Goal: Task Accomplishment & Management: Manage account settings

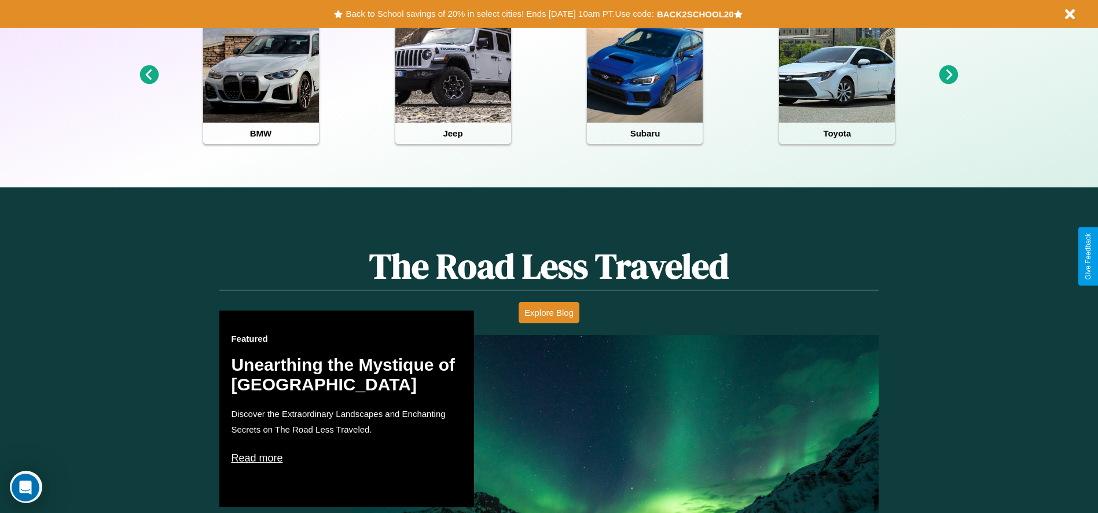
scroll to position [516, 0]
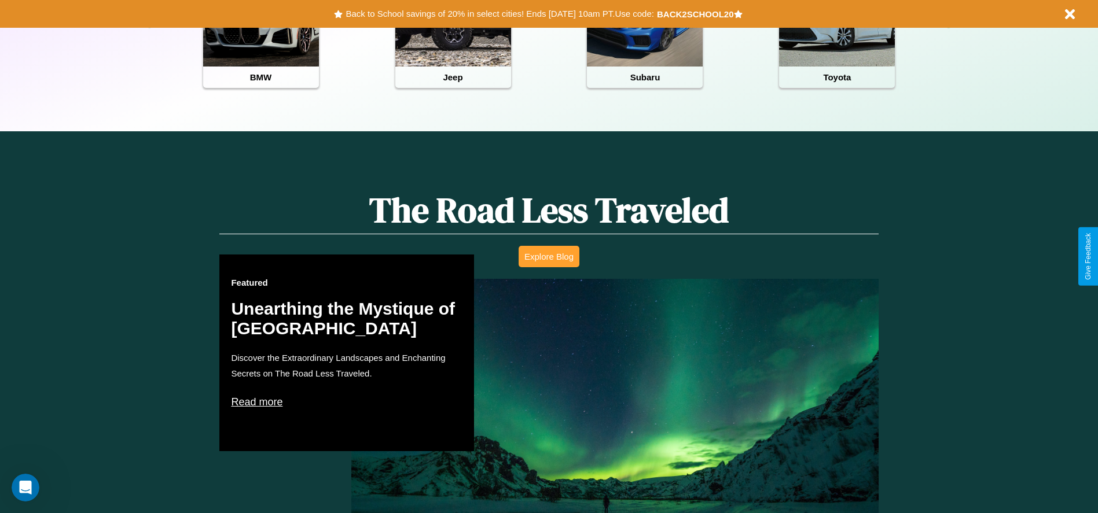
click at [549, 256] on button "Explore Blog" at bounding box center [548, 256] width 61 height 21
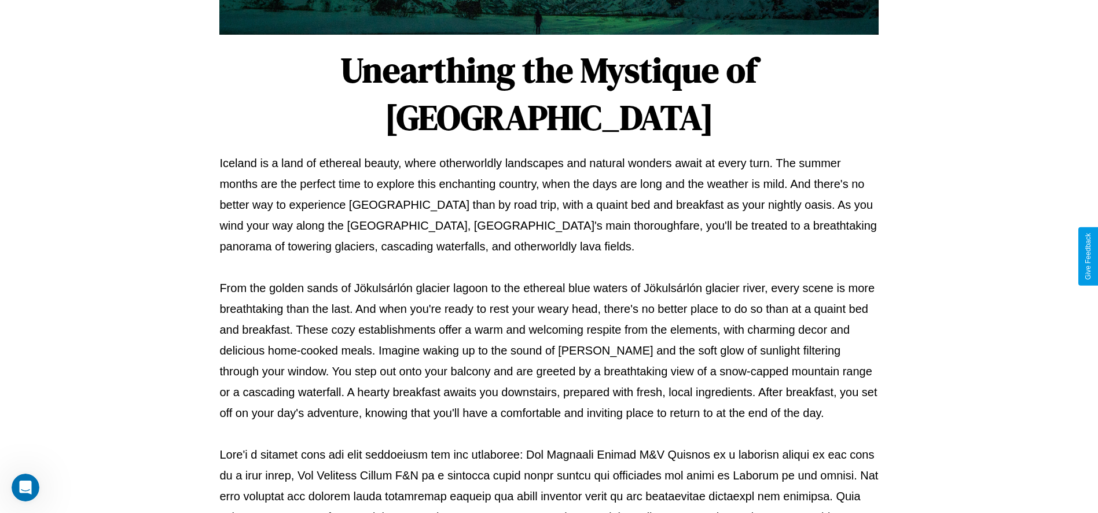
scroll to position [384, 0]
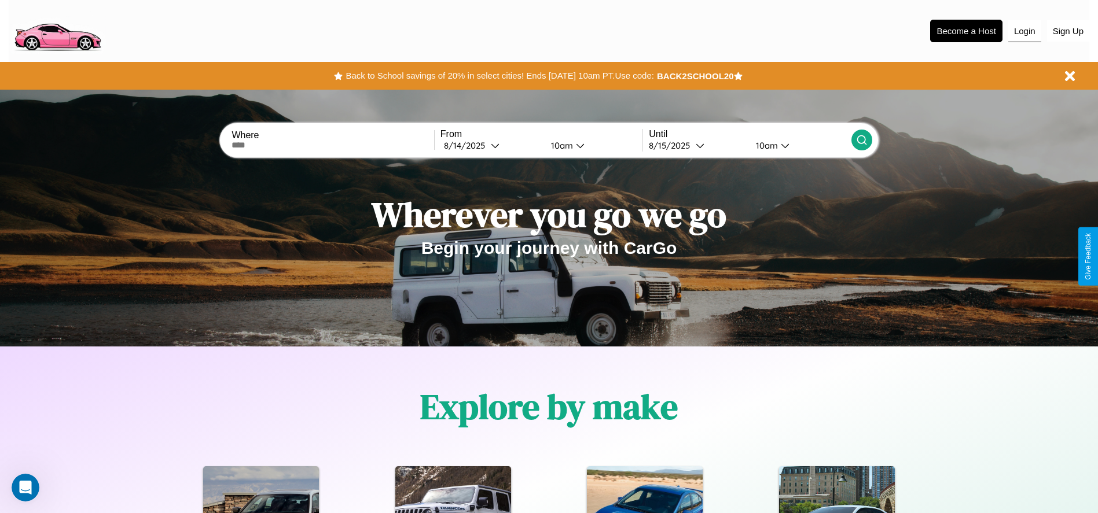
click at [1024, 31] on button "Login" at bounding box center [1024, 31] width 33 height 22
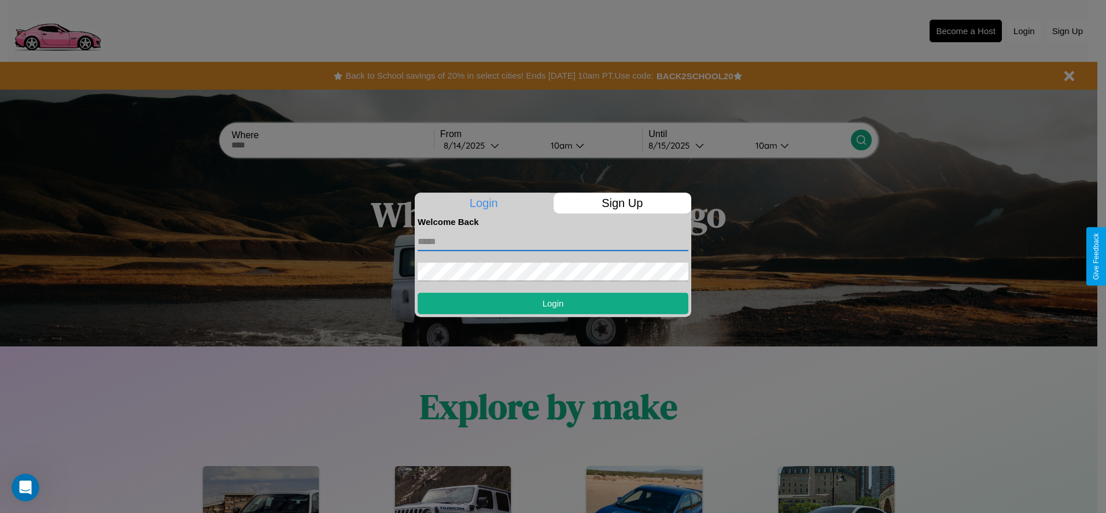
click at [553, 241] on input "text" at bounding box center [553, 242] width 271 height 19
type input "**********"
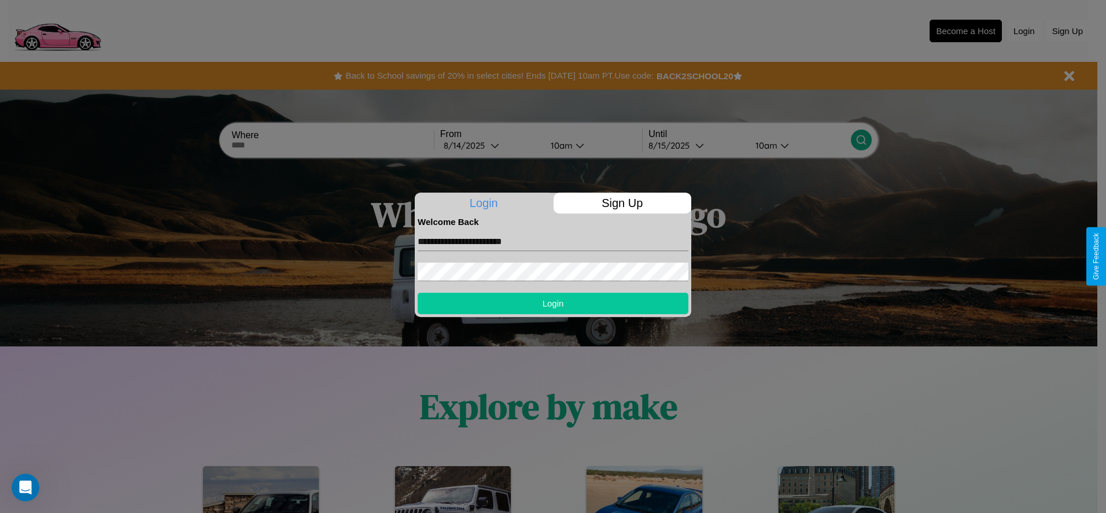
click at [553, 303] on button "Login" at bounding box center [553, 303] width 271 height 21
